Goal: Task Accomplishment & Management: Manage account settings

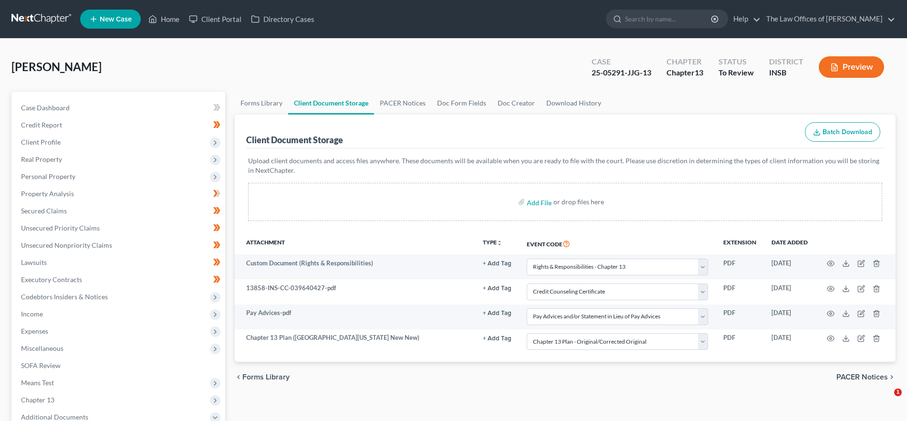
select select "18"
select select "9"
select select "15"
select select "6"
click at [817, 17] on link "The Law Offices of [PERSON_NAME]" at bounding box center [829, 19] width 134 height 17
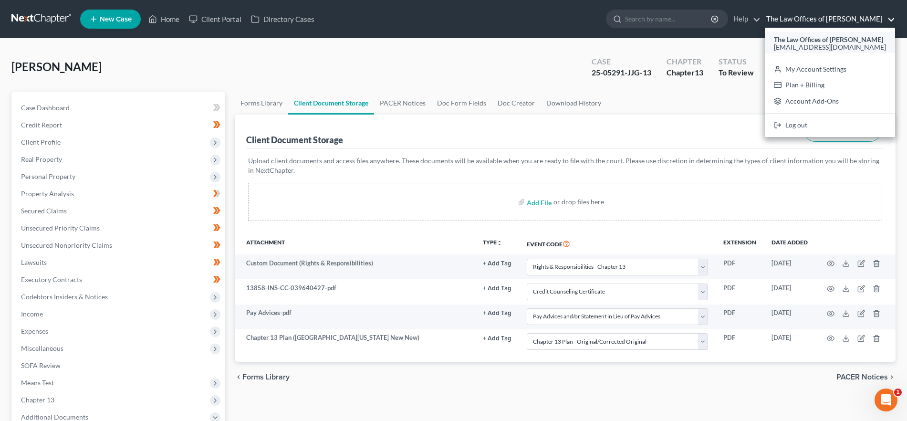
click at [817, 42] on div "[EMAIL_ADDRESS][DOMAIN_NAME]" at bounding box center [830, 47] width 112 height 11
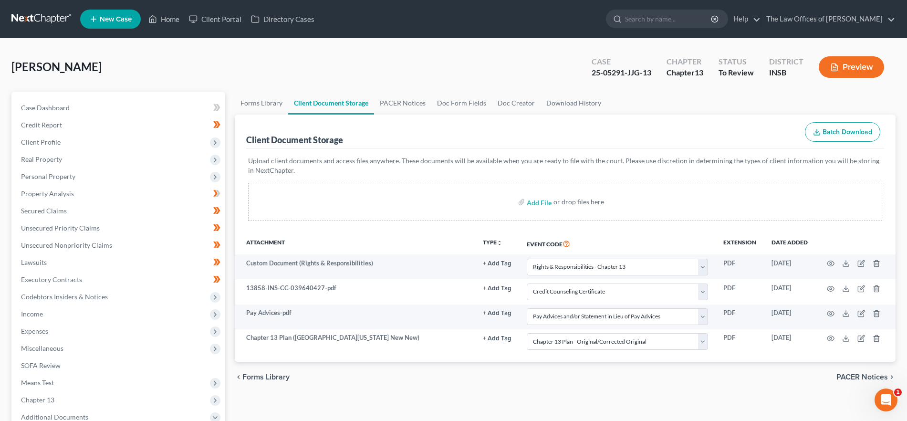
click at [835, 4] on nav "Home New Case Client Portal Directory Cases The Law Offices of [PERSON_NAME] [P…" at bounding box center [453, 19] width 907 height 38
click at [835, 16] on link "The Law Offices of [PERSON_NAME]" at bounding box center [829, 19] width 134 height 17
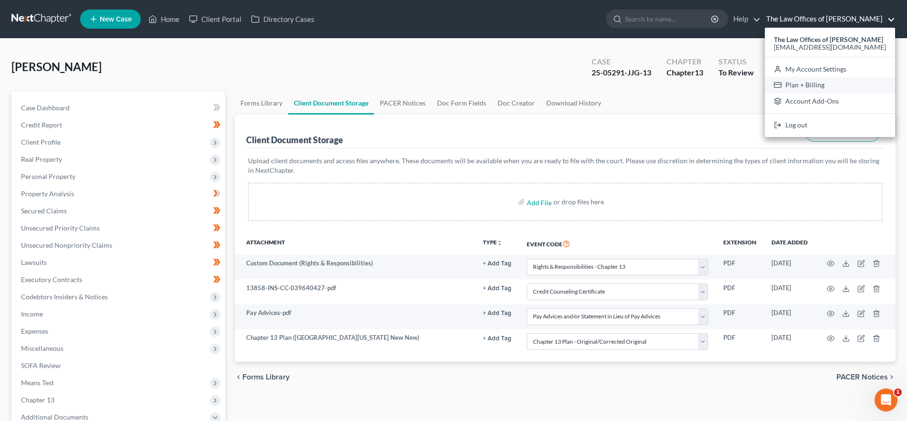
click at [812, 86] on link "Plan + Billing" at bounding box center [830, 85] width 130 height 16
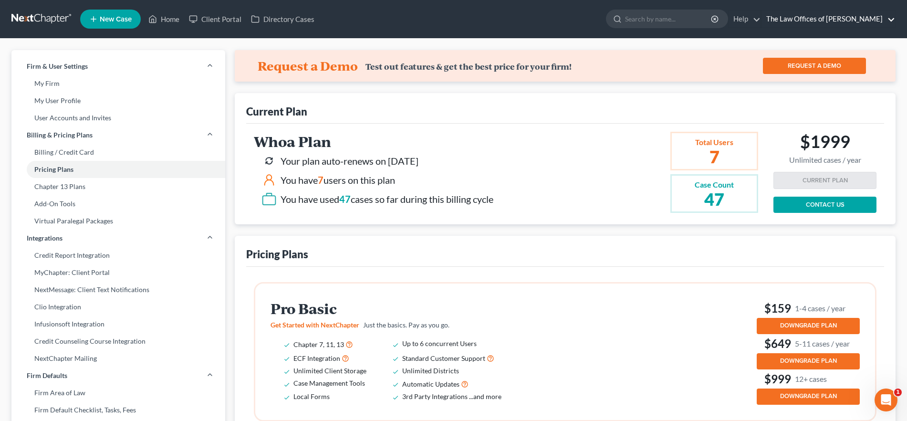
click at [867, 19] on link "The Law Offices of [PERSON_NAME]" at bounding box center [829, 19] width 134 height 17
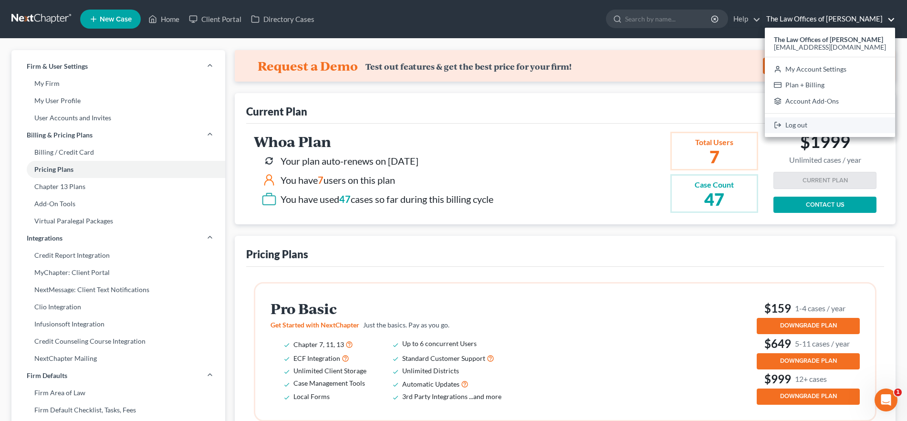
click at [808, 124] on link "Log out" at bounding box center [830, 125] width 130 height 16
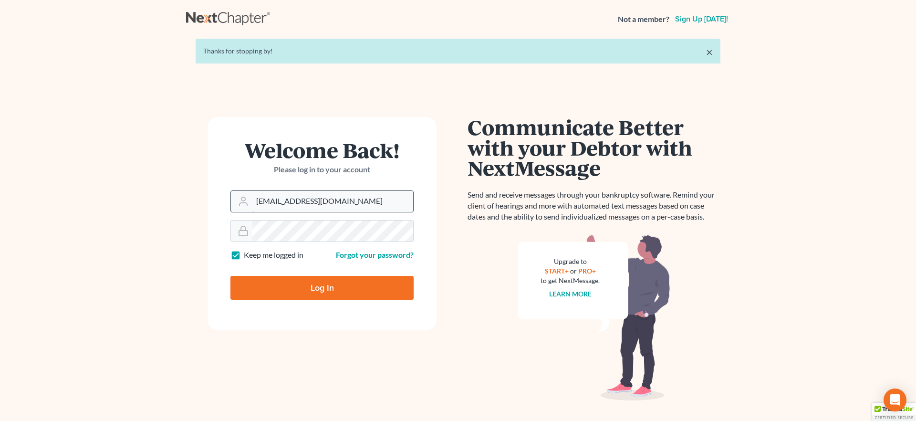
drag, startPoint x: 346, startPoint y: 205, endPoint x: 352, endPoint y: 207, distance: 6.2
click at [346, 205] on input "[EMAIL_ADDRESS][DOMAIN_NAME]" at bounding box center [333, 201] width 161 height 21
type input "dax@daxjmiller.com"
click at [323, 292] on input "Log In" at bounding box center [322, 288] width 183 height 24
type input "Thinking..."
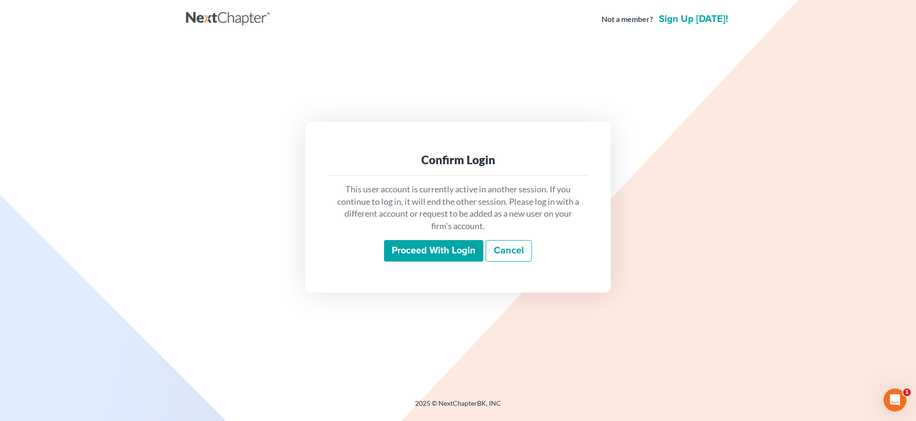
click at [429, 250] on input "Proceed with login" at bounding box center [433, 251] width 99 height 22
